Goal: Share content

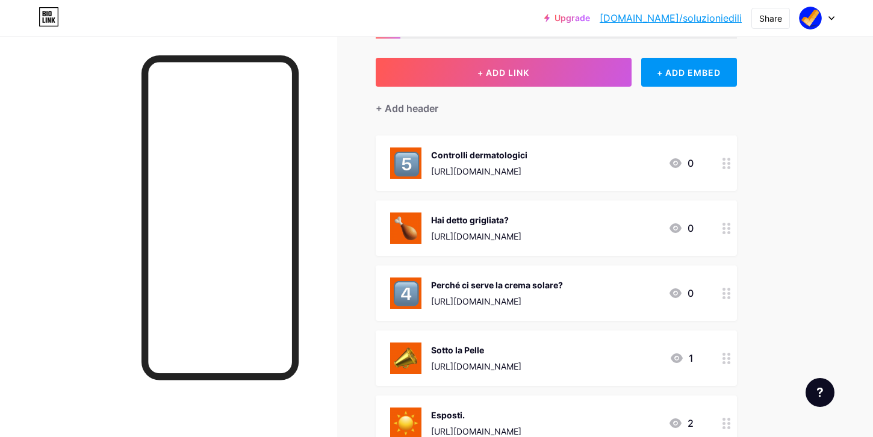
scroll to position [59, 0]
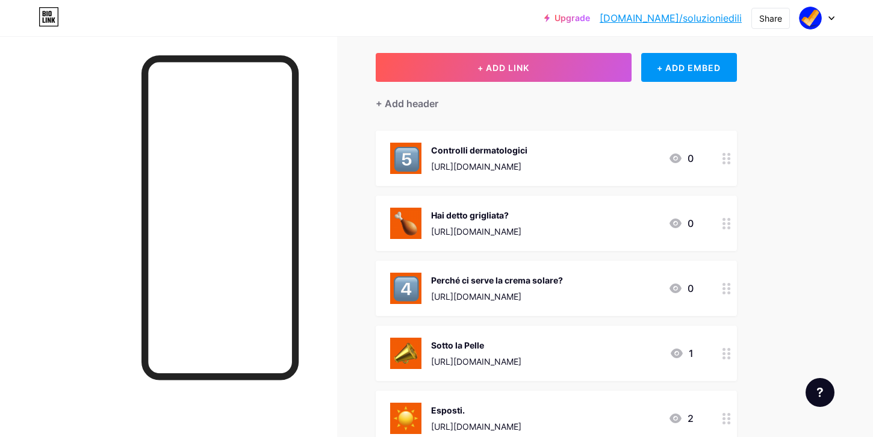
click at [521, 229] on div "[URL][DOMAIN_NAME]" at bounding box center [476, 231] width 90 height 13
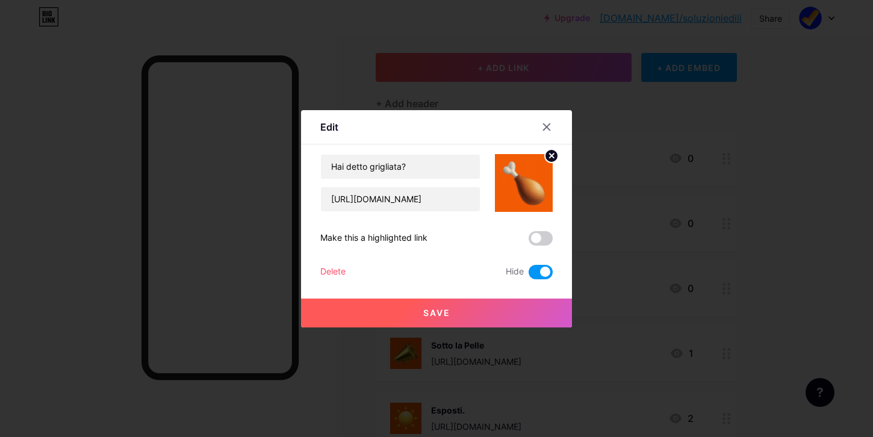
click at [543, 266] on span at bounding box center [540, 272] width 24 height 14
click at [528, 275] on input "checkbox" at bounding box center [528, 275] width 0 height 0
click at [537, 238] on span at bounding box center [540, 238] width 24 height 14
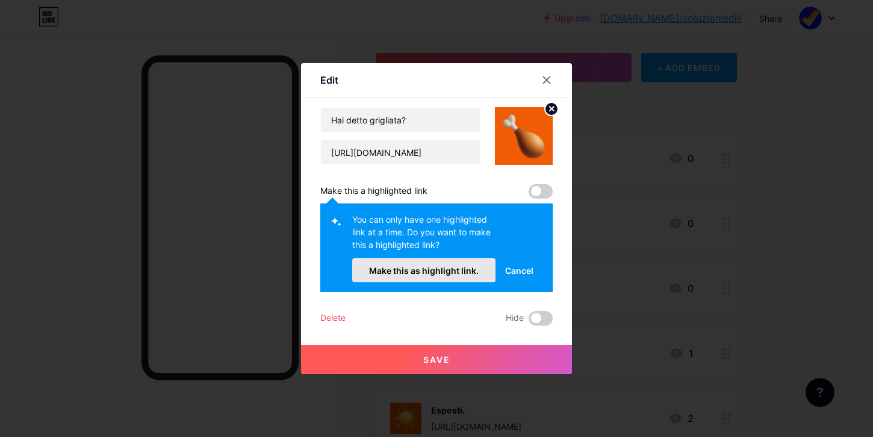
click at [463, 265] on span "Make this as highlight link." at bounding box center [424, 270] width 110 height 10
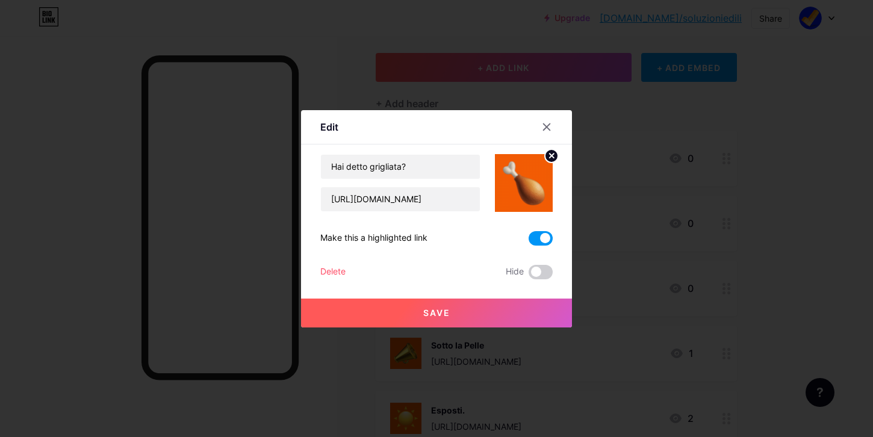
click at [455, 318] on button "Save" at bounding box center [436, 312] width 271 height 29
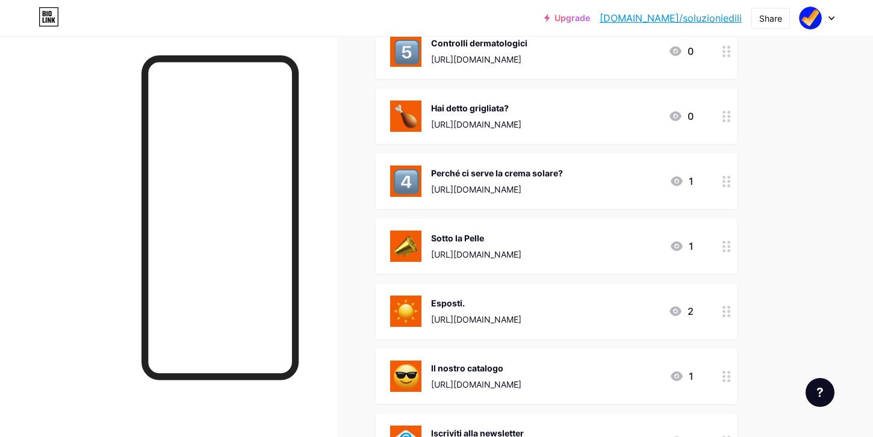
scroll to position [178, 0]
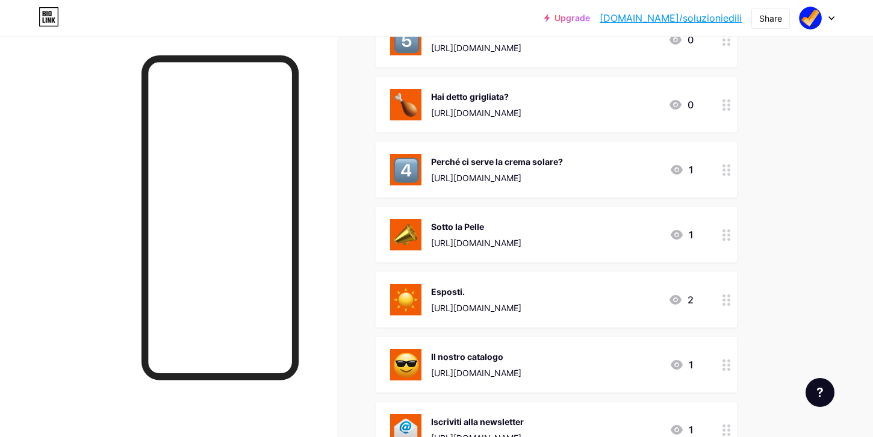
click at [615, 217] on div "Sotto la Pelle [URL][DOMAIN_NAME] 1" at bounding box center [556, 234] width 361 height 55
click at [543, 273] on span at bounding box center [540, 272] width 24 height 14
click at [528, 275] on input "checkbox" at bounding box center [528, 275] width 0 height 0
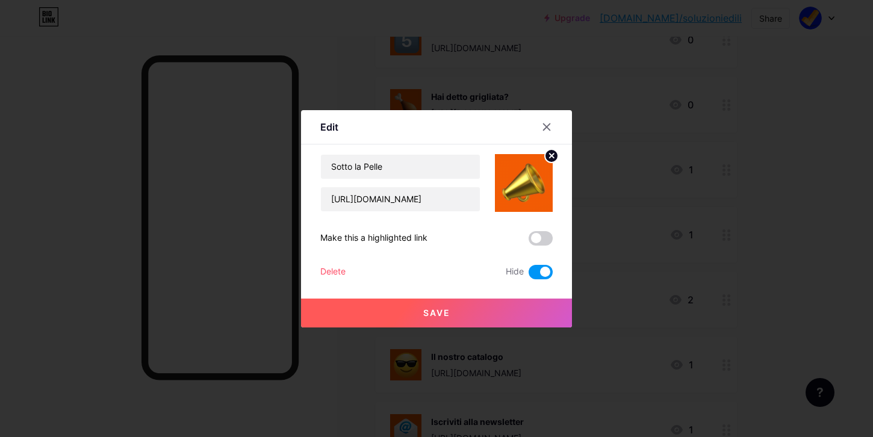
click at [459, 330] on div at bounding box center [436, 218] width 873 height 437
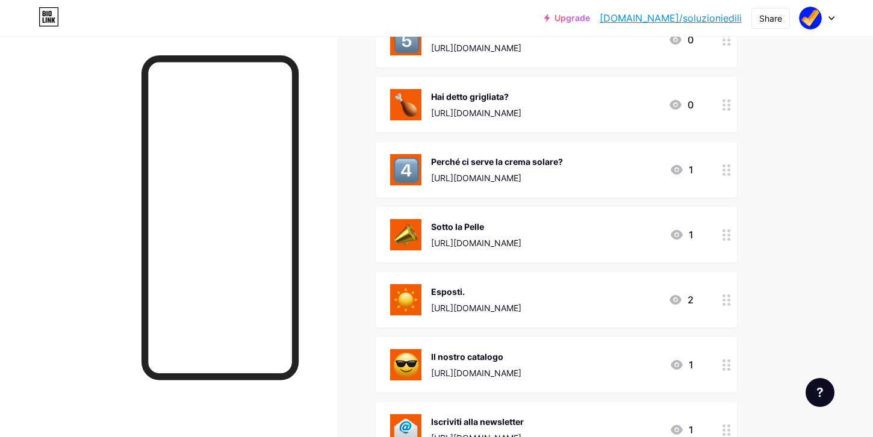
click at [521, 237] on div "[URL][DOMAIN_NAME]" at bounding box center [476, 243] width 90 height 13
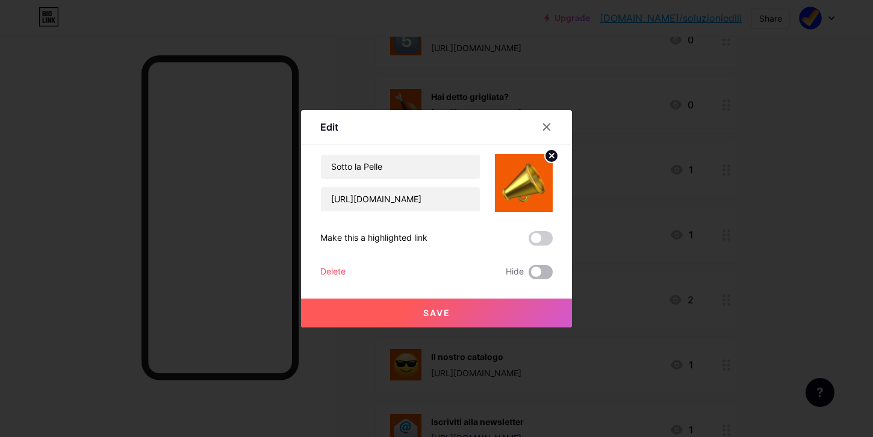
click at [539, 268] on span at bounding box center [540, 272] width 24 height 14
click at [528, 275] on input "checkbox" at bounding box center [528, 275] width 0 height 0
click at [522, 306] on button "Save" at bounding box center [436, 312] width 271 height 29
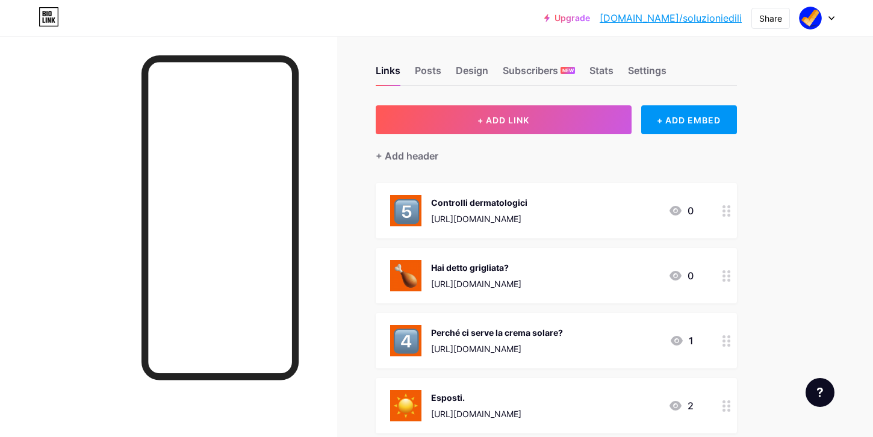
scroll to position [0, 0]
